Goal: Information Seeking & Learning: Understand process/instructions

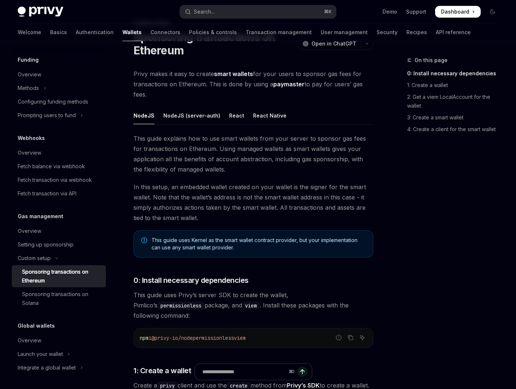
scroll to position [54, 0]
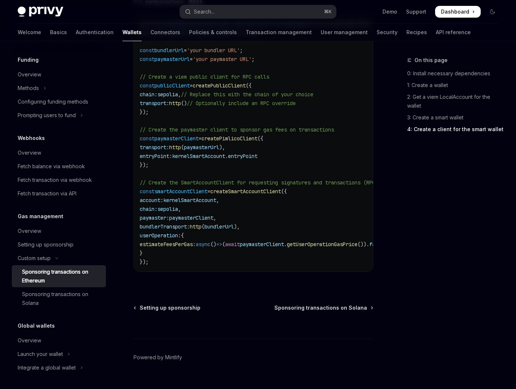
scroll to position [1078, 0]
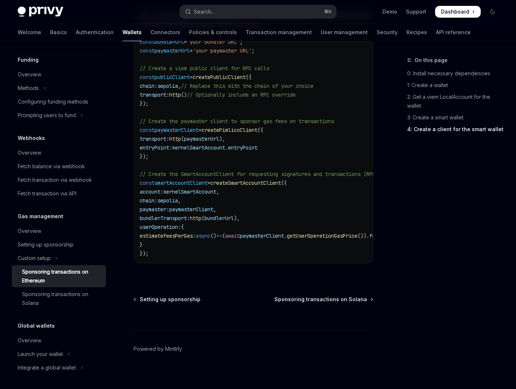
click at [255, 180] on span "createSmartAccountClient" at bounding box center [245, 183] width 71 height 7
copy span "createSmartAccountClient"
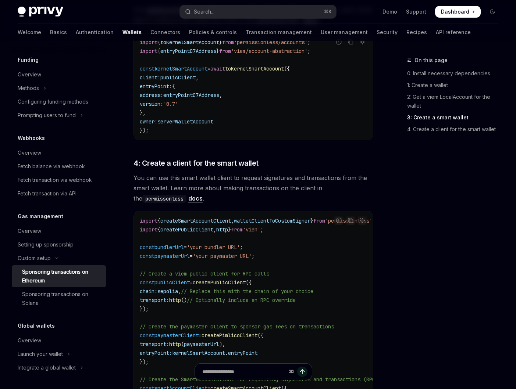
scroll to position [869, 0]
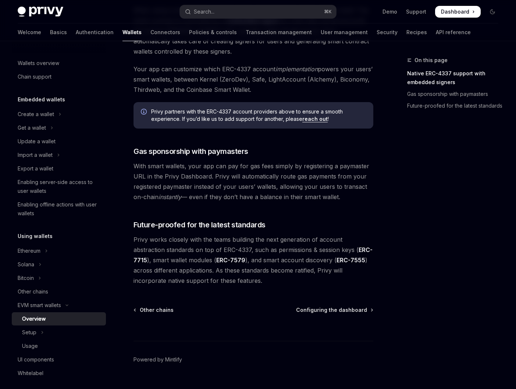
scroll to position [477, 0]
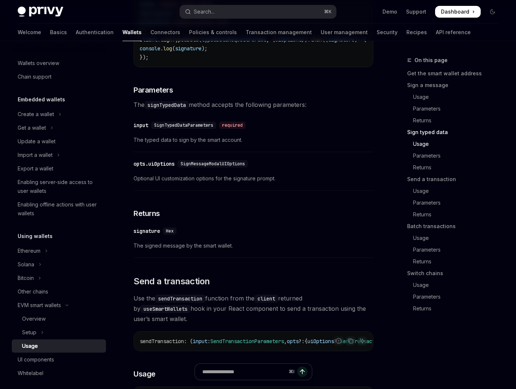
scroll to position [848, 0]
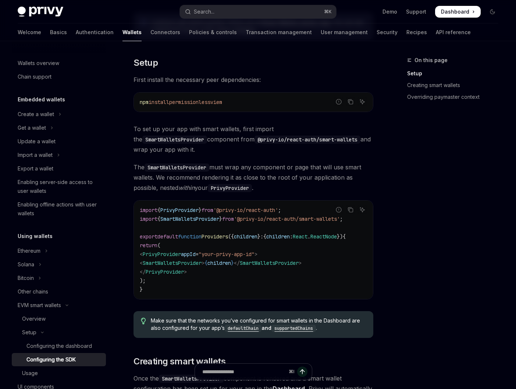
scroll to position [156, 0]
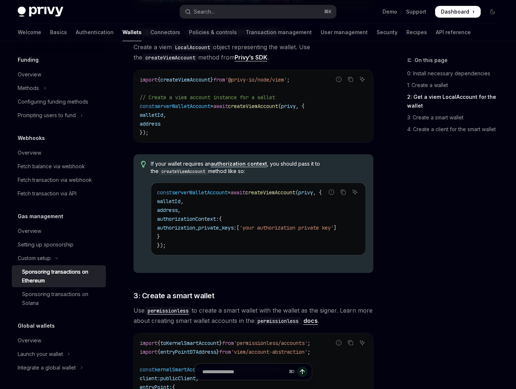
scroll to position [572, 0]
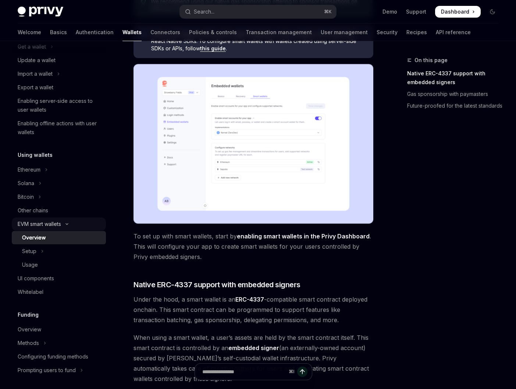
scroll to position [151, 0]
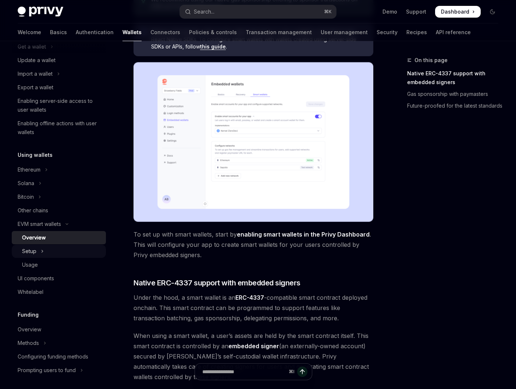
click at [33, 251] on div "Setup" at bounding box center [29, 251] width 14 height 9
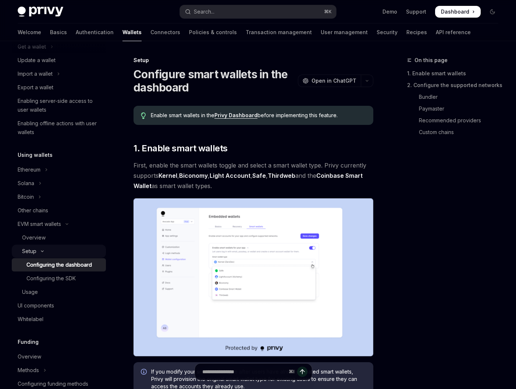
type textarea "*"
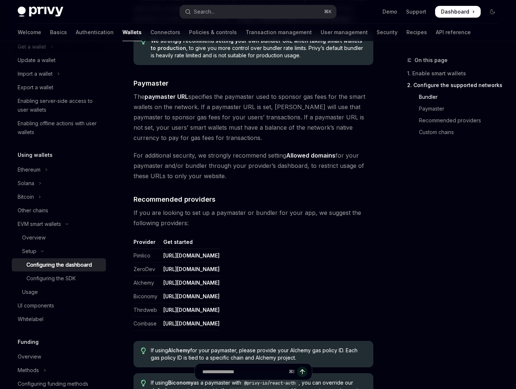
scroll to position [679, 0]
drag, startPoint x: 289, startPoint y: 155, endPoint x: 337, endPoint y: 154, distance: 48.2
click at [337, 154] on span "For additional security, we strongly recommend setting Allowed domains for your…" at bounding box center [254, 165] width 240 height 31
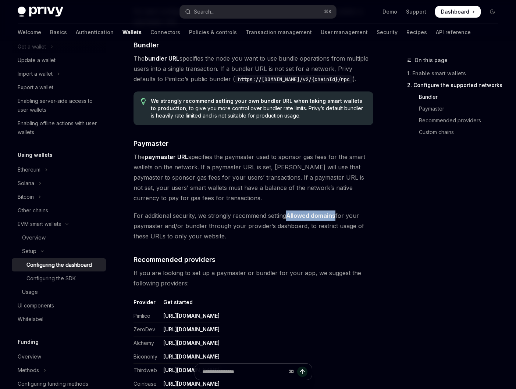
scroll to position [644, 0]
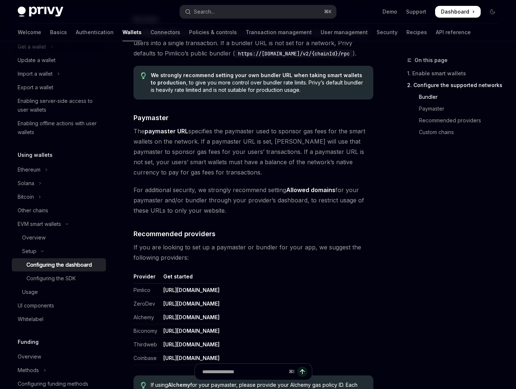
click at [356, 202] on span "For additional security, we strongly recommend setting Allowed domains for your…" at bounding box center [254, 200] width 240 height 31
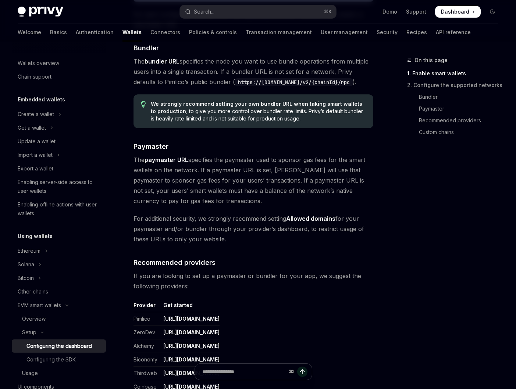
scroll to position [650, 0]
